Goal: Entertainment & Leisure: Browse casually

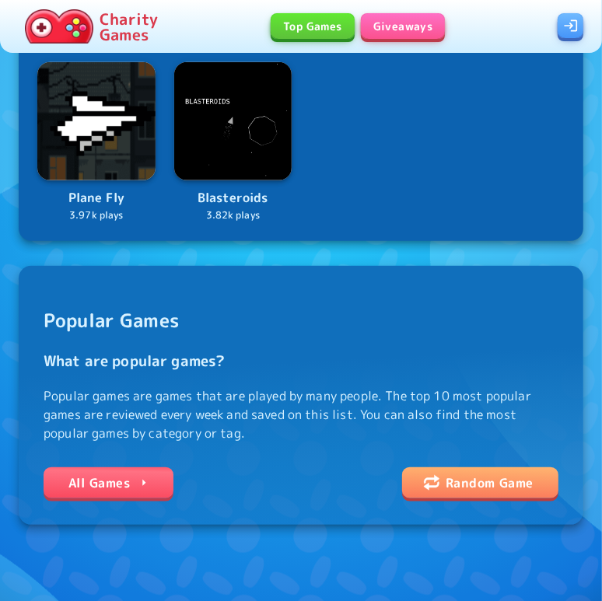
scroll to position [689, 0]
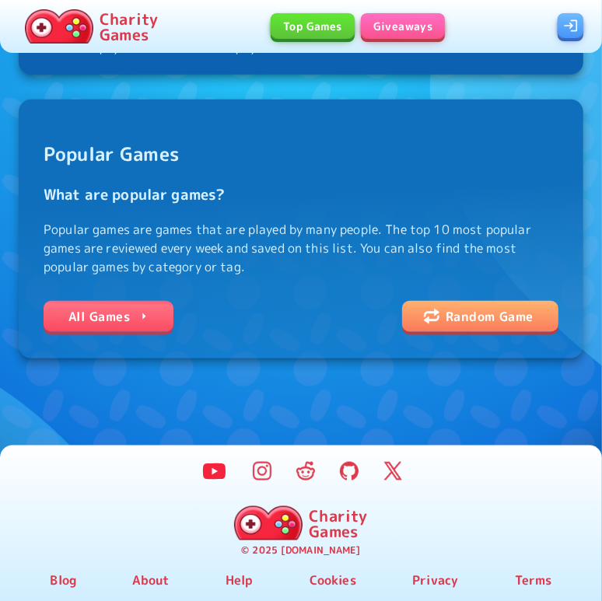
click at [95, 328] on link "All Games" at bounding box center [109, 316] width 130 height 31
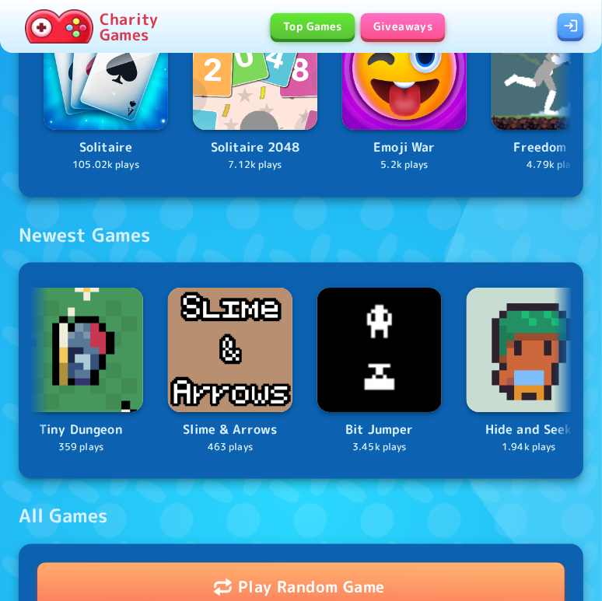
scroll to position [0, 376]
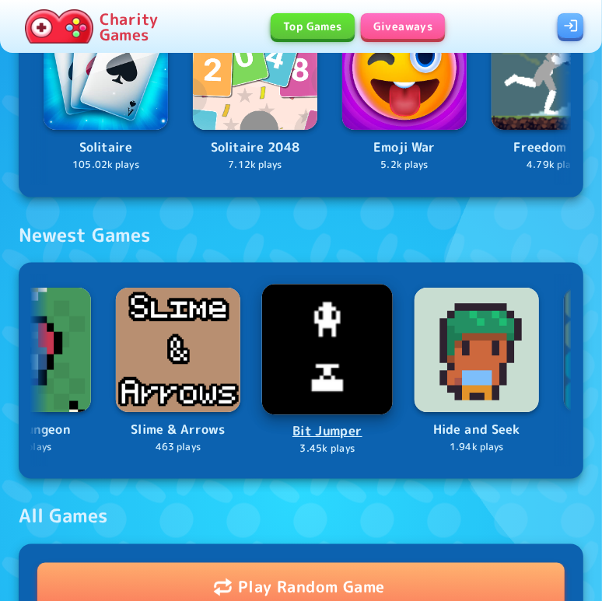
click at [325, 346] on img at bounding box center [327, 349] width 131 height 131
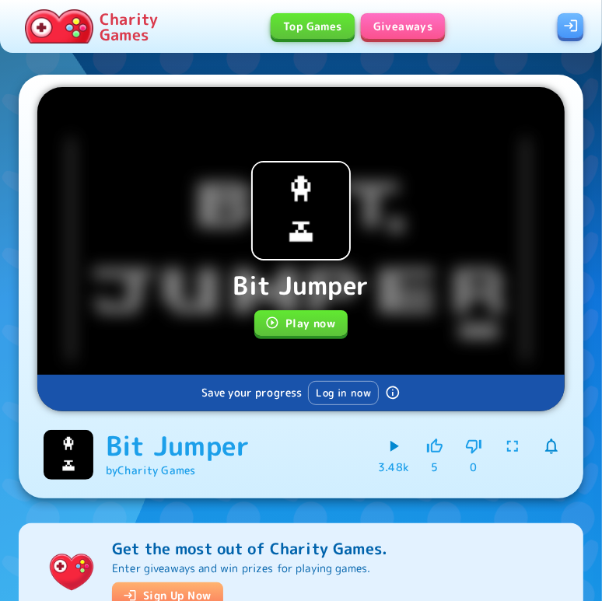
click at [292, 310] on div "Bit Jumper Play now Save your progress Log in now" at bounding box center [301, 249] width 528 height 324
click at [292, 335] on button "Play now" at bounding box center [300, 323] width 93 height 26
